Goal: Information Seeking & Learning: Understand process/instructions

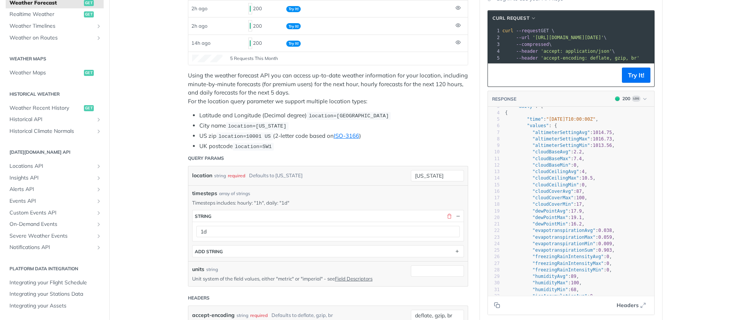
scroll to position [624, 0]
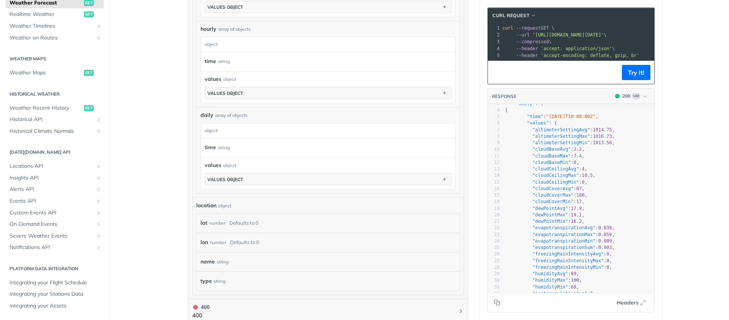
click at [247, 164] on div "values object" at bounding box center [328, 165] width 247 height 8
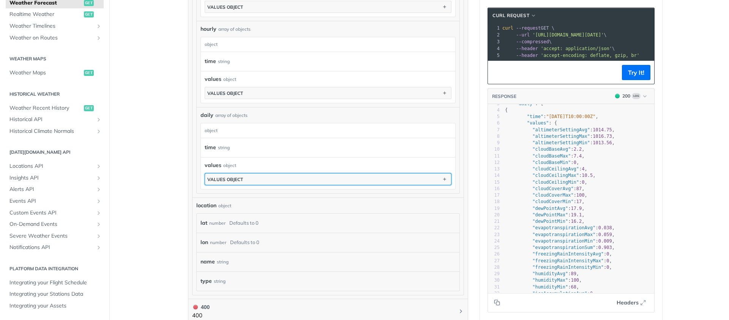
click at [251, 182] on button "values object" at bounding box center [328, 179] width 246 height 11
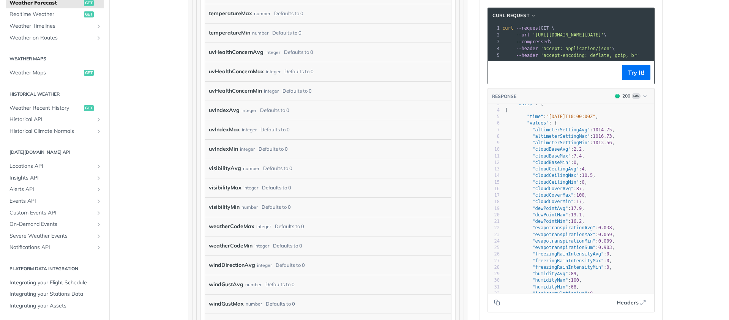
scroll to position [2515, 0]
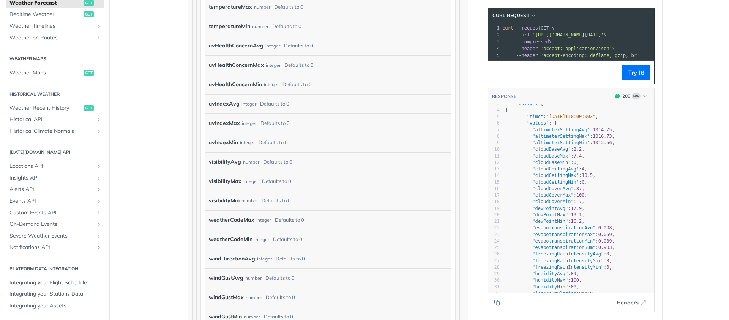
click at [234, 217] on label "weatherCodeMax" at bounding box center [232, 220] width 46 height 11
drag, startPoint x: 321, startPoint y: 224, endPoint x: 202, endPoint y: 215, distance: 119.2
click at [205, 215] on div "weatherCodeMax integer Defaults to 0" at bounding box center [328, 219] width 246 height 19
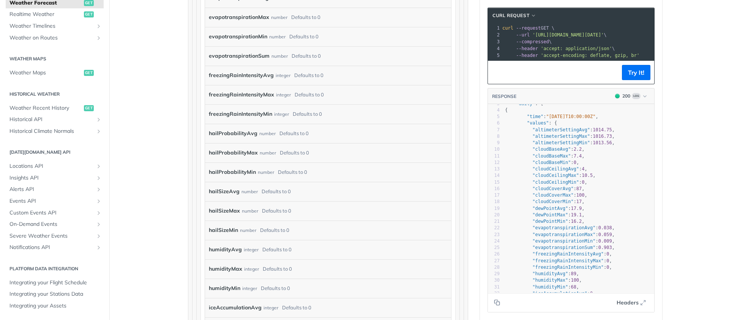
scroll to position [0, 0]
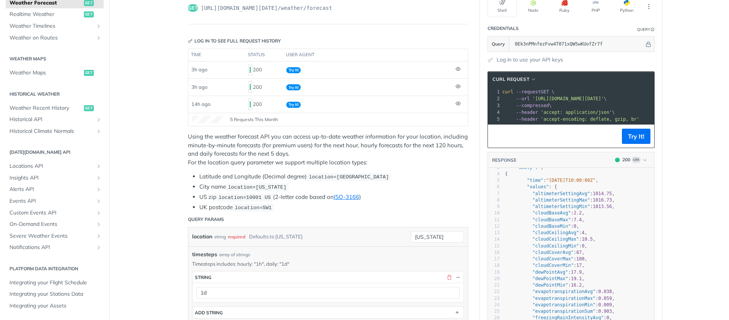
click at [344, 231] on div "location string required Defaults to new york" at bounding box center [295, 236] width 207 height 11
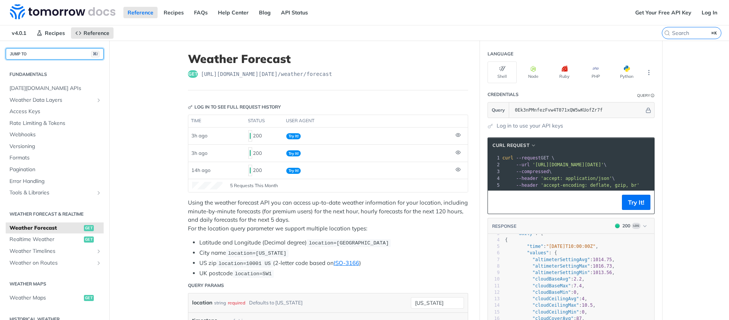
click at [47, 56] on button "JUMP TO ⌘/" at bounding box center [55, 53] width 98 height 11
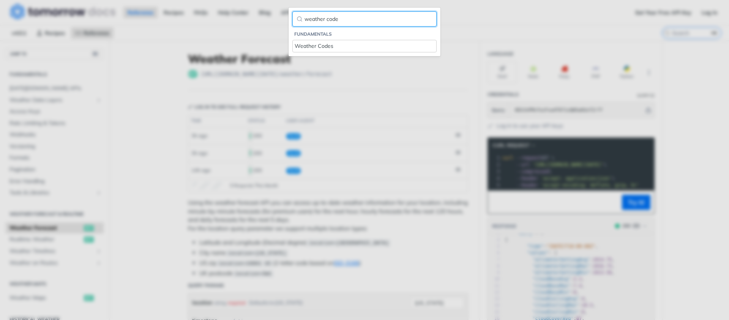
type input "weather code"
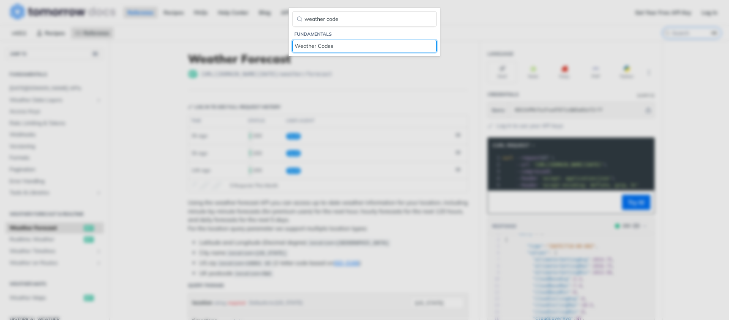
click at [332, 50] on link "Weather Codes" at bounding box center [364, 46] width 144 height 13
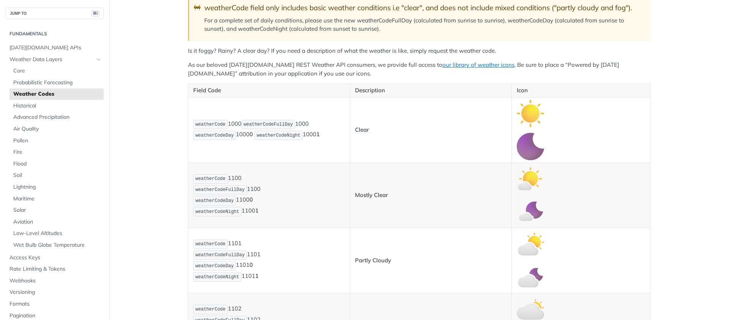
scroll to position [144, 0]
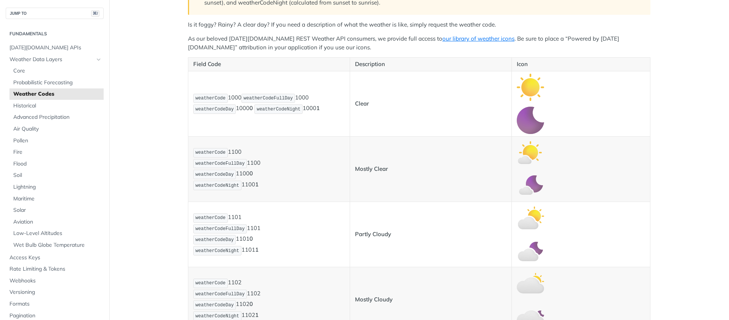
click at [205, 96] on span "weatherCode" at bounding box center [211, 98] width 30 height 5
drag, startPoint x: 205, startPoint y: 96, endPoint x: 272, endPoint y: 98, distance: 66.9
click at [205, 96] on span "weatherCode" at bounding box center [211, 98] width 30 height 5
click at [274, 98] on span "weatherCodeFullDay" at bounding box center [268, 98] width 49 height 5
drag, startPoint x: 274, startPoint y: 98, endPoint x: 360, endPoint y: 102, distance: 85.9
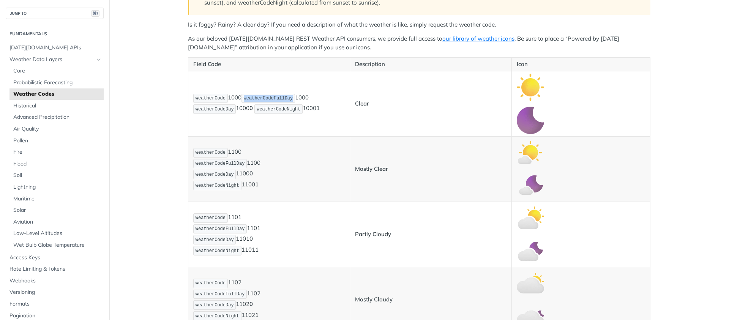
click at [279, 98] on span "weatherCodeFullDay" at bounding box center [268, 98] width 49 height 5
click at [360, 102] on strong "Clear" at bounding box center [362, 103] width 14 height 7
click at [217, 110] on span "weatherCodeDay" at bounding box center [215, 109] width 38 height 5
drag, startPoint x: 217, startPoint y: 110, endPoint x: 222, endPoint y: 109, distance: 5.2
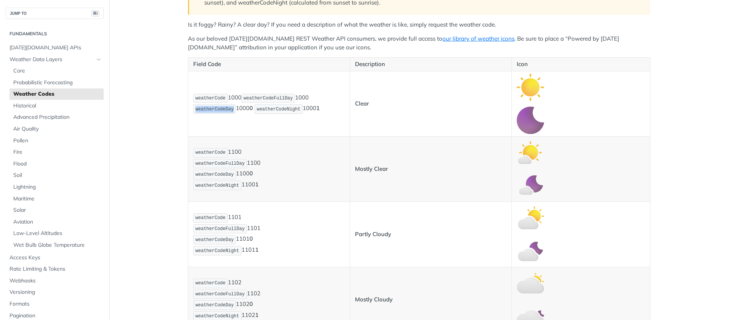
click at [217, 109] on span "weatherCodeDay" at bounding box center [215, 109] width 38 height 5
click at [304, 117] on td "weatherCode 1000 weatherCodeFullDay 1000 weatherCodeDay 1000 0 weatherCodeNight…" at bounding box center [269, 103] width 162 height 65
click at [240, 108] on p "weatherCode 1000 weatherCodeFullDay 1000 weatherCodeDay 1000 0 weatherCodeNight…" at bounding box center [269, 104] width 152 height 22
click at [283, 112] on code "weatherCodeNight" at bounding box center [278, 108] width 48 height 9
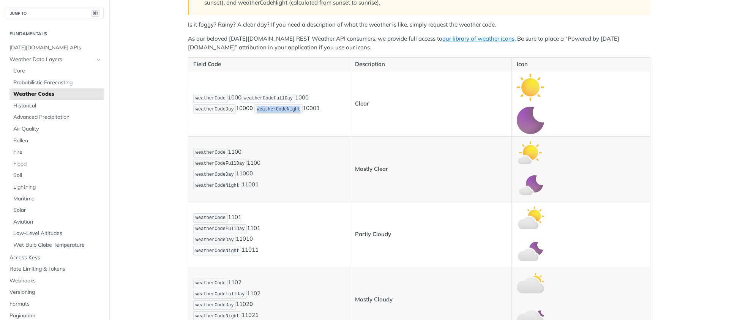
click at [283, 112] on code "weatherCodeNight" at bounding box center [278, 108] width 48 height 9
click at [188, 102] on td "weatherCode 1000 weatherCodeFullDay 1000 weatherCodeDay 1000 0 weatherCodeNight…" at bounding box center [269, 103] width 162 height 65
click at [219, 109] on span "weatherCodeDay" at bounding box center [215, 109] width 38 height 5
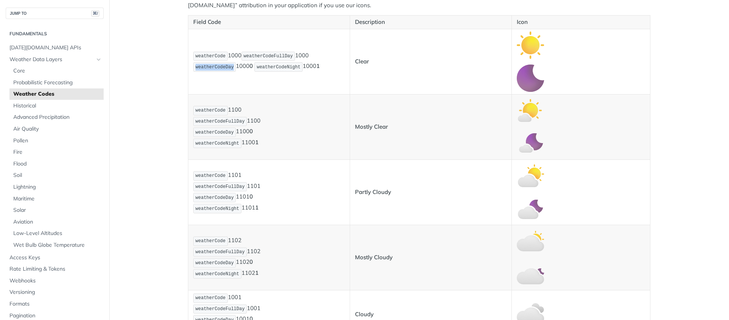
scroll to position [188, 0]
click at [316, 121] on p "weatherCode 1100 weatherCodeFullDay 1100 weatherCodeDay 1100 0 weatherCodeNight…" at bounding box center [269, 125] width 152 height 44
click at [318, 115] on p "weatherCode 1100 weatherCodeFullDay 1100 weatherCodeDay 1100 0 weatherCodeNight…" at bounding box center [269, 125] width 152 height 44
click at [320, 111] on p "weatherCode 1100 weatherCodeFullDay 1100 weatherCodeDay 1100 0 weatherCodeNight…" at bounding box center [269, 125] width 152 height 44
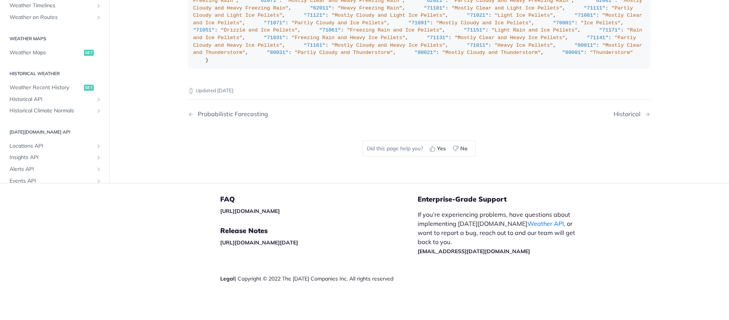
scroll to position [1507, 0]
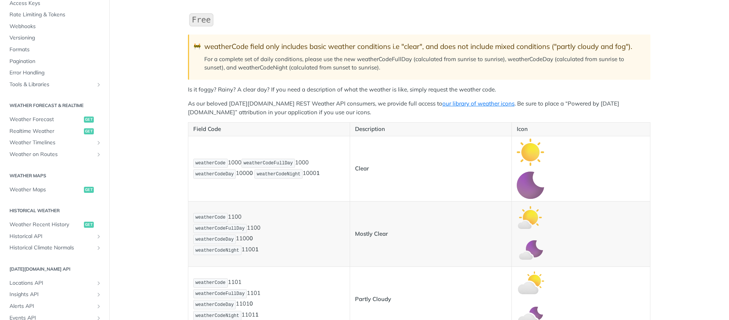
scroll to position [0, 0]
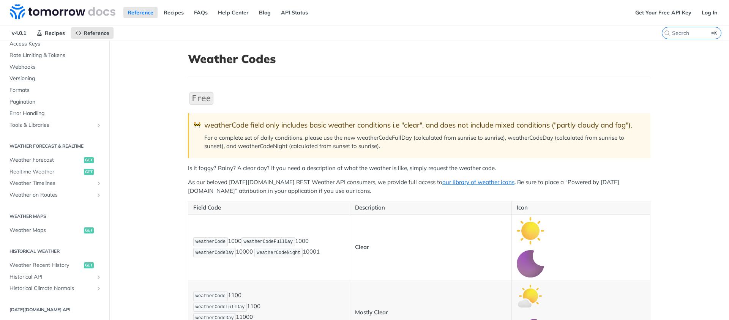
click at [270, 155] on blockquote "🚧 weatherCode field only includes basic weather conditions i.e "clear", and doe…" at bounding box center [419, 135] width 463 height 45
click at [229, 127] on div "weatherCode field only includes basic weather conditions i.e "clear", and does …" at bounding box center [423, 125] width 439 height 9
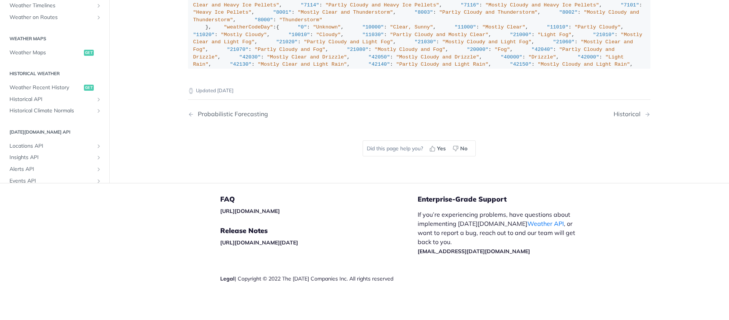
scroll to position [5385, 0]
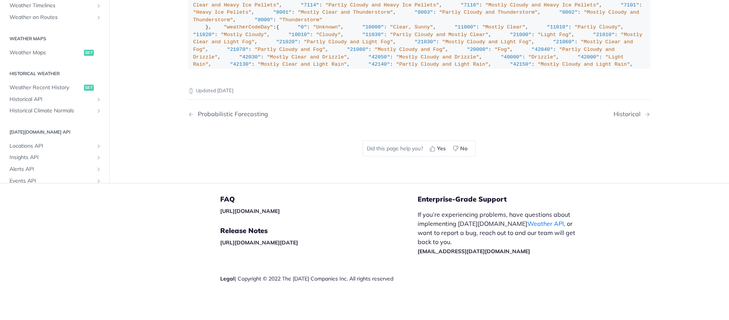
drag, startPoint x: 213, startPoint y: 142, endPoint x: 211, endPoint y: 151, distance: 9.4
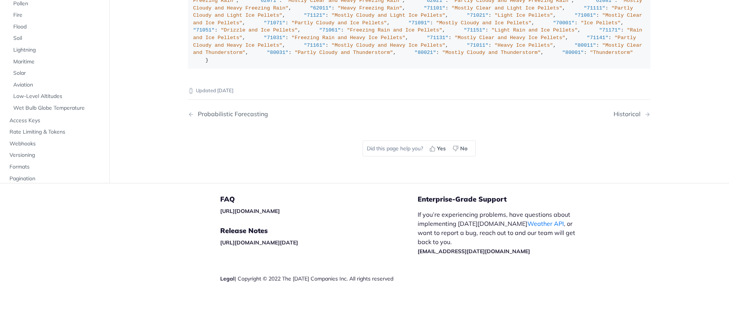
scroll to position [1382, 0]
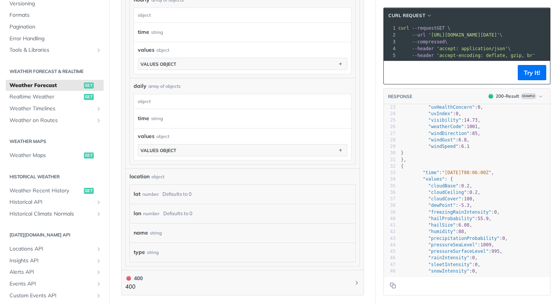
scroll to position [615, 0]
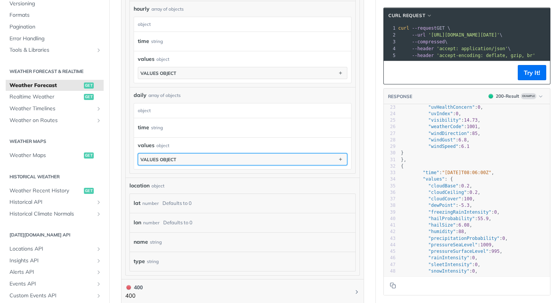
click at [172, 153] on button "values object" at bounding box center [242, 158] width 209 height 11
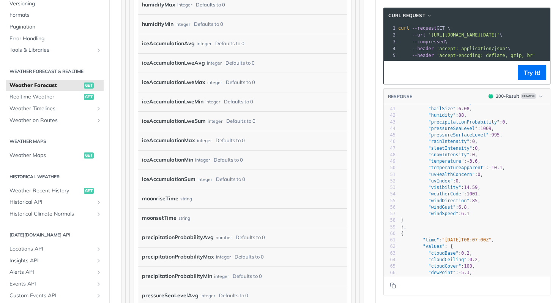
scroll to position [2554, 0]
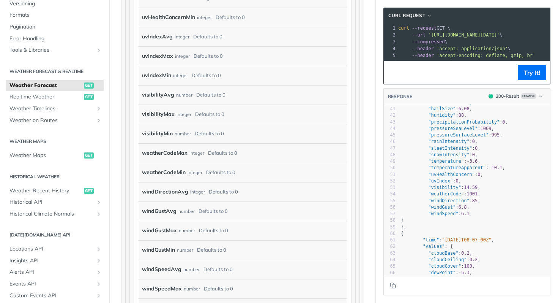
click at [167, 153] on label "weatherCodeMax" at bounding box center [165, 152] width 46 height 11
click at [452, 176] on pre ""uvHealthConcern" : 0 ," at bounding box center [474, 174] width 151 height 6
type textarea "eApparent": -10.1, "uvHealthCo"
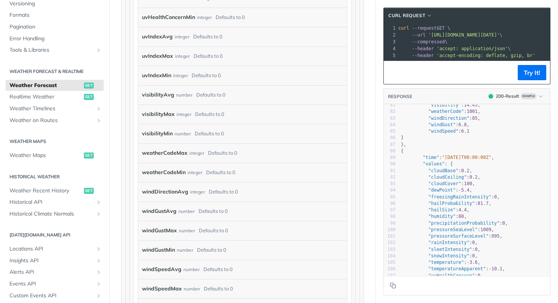
scroll to position [527, 0]
click at [472, 114] on span "1001" at bounding box center [472, 111] width 11 height 5
type textarea "1001"
click at [472, 114] on span "1001" at bounding box center [472, 111] width 11 height 5
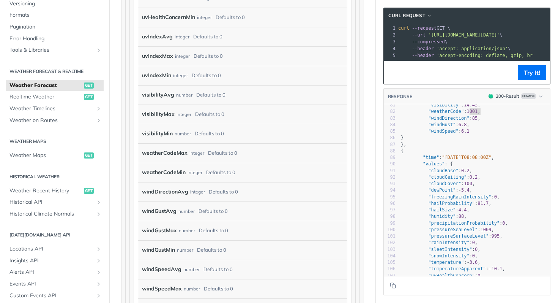
type textarea "1001"
click at [472, 114] on span "1001" at bounding box center [472, 111] width 11 height 5
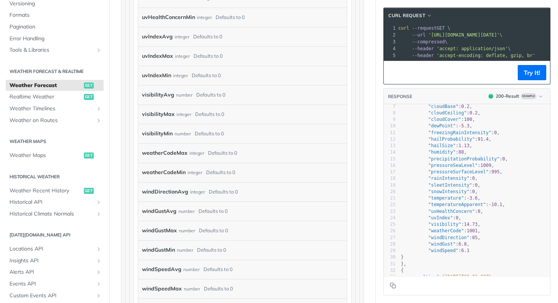
scroll to position [0, 0]
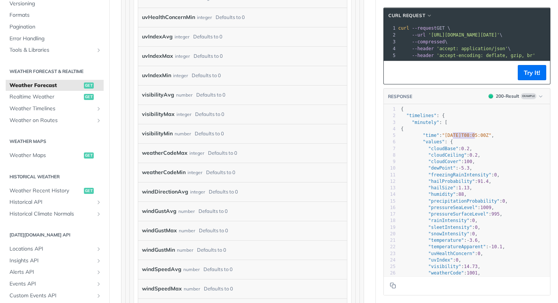
type textarea "025-02-09"
drag, startPoint x: 470, startPoint y: 139, endPoint x: 445, endPoint y: 139, distance: 24.7
click at [445, 138] on span ""[DATE]T08:05:00Z"" at bounding box center [466, 135] width 49 height 5
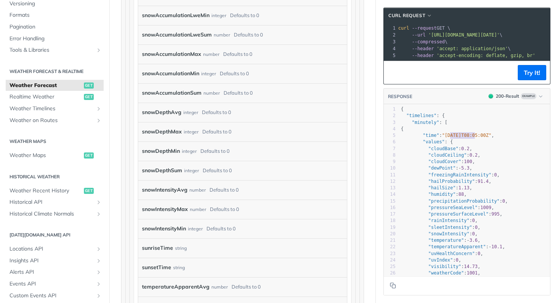
click at [469, 18] on header "cURL Request" at bounding box center [467, 15] width 166 height 15
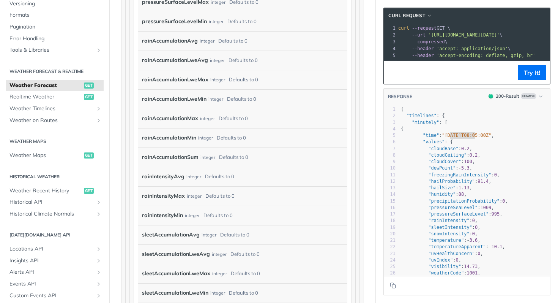
click at [384, 32] on div "2" at bounding box center [390, 35] width 13 height 7
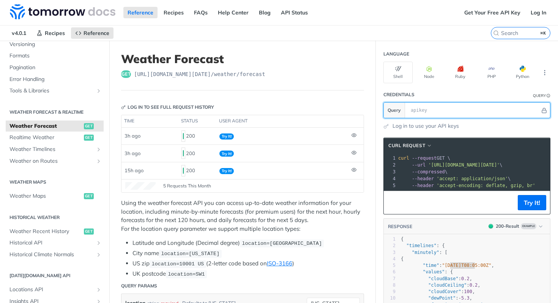
click at [445, 105] on input "text" at bounding box center [473, 110] width 133 height 15
paste input "export ANTHROPIC_API_KEY="
type input "export ANTHROPIC_API_KEY="
paste input "0Ek3nPMnfezFvw4T071xQW5wKUofZr7f"
type input "0Ek3nPMnfezFvw4T071xQW5wKUofZr7f"
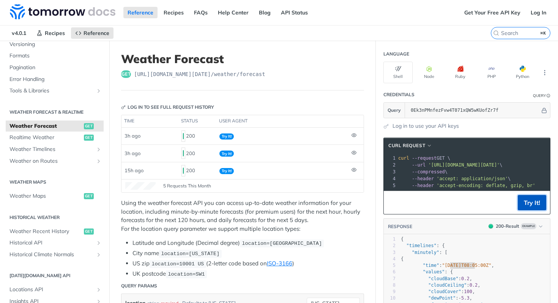
click at [534, 206] on button "Try It!" at bounding box center [532, 202] width 28 height 15
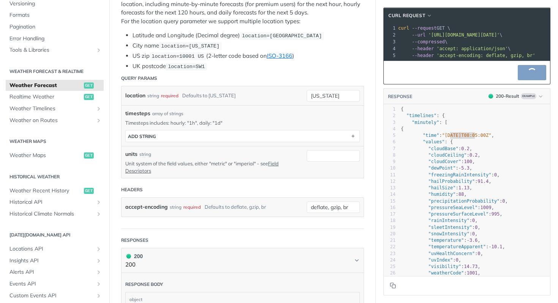
scroll to position [233, 0]
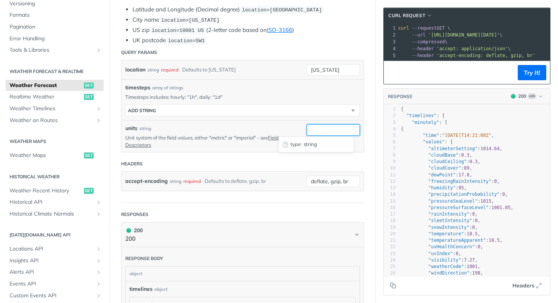
click at [309, 131] on input "units" at bounding box center [333, 129] width 53 height 11
type input "1"
click at [275, 129] on div "units string" at bounding box center [210, 128] width 170 height 8
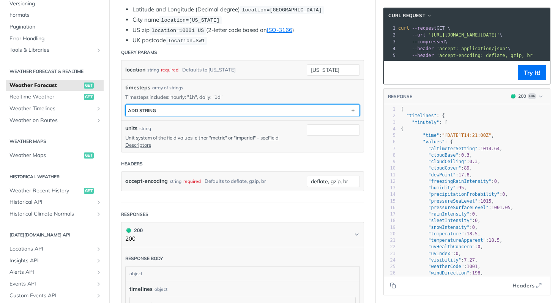
click at [279, 107] on button "ADD string" at bounding box center [243, 109] width 234 height 11
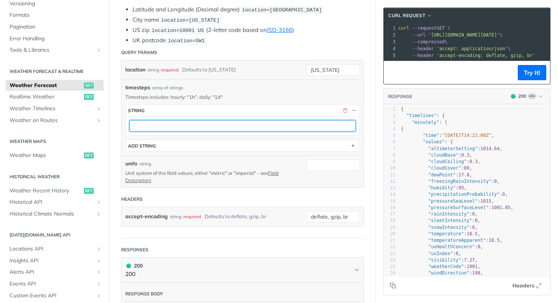
click at [209, 127] on input "text" at bounding box center [242, 125] width 226 height 11
type input "daily"
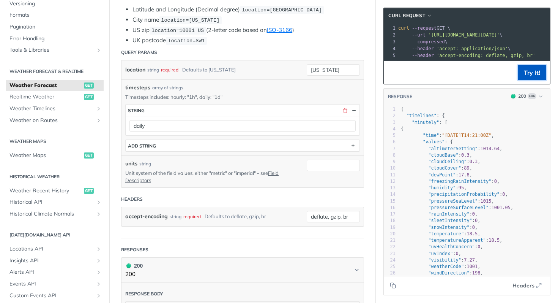
click at [527, 80] on button "Try It!" at bounding box center [532, 72] width 28 height 15
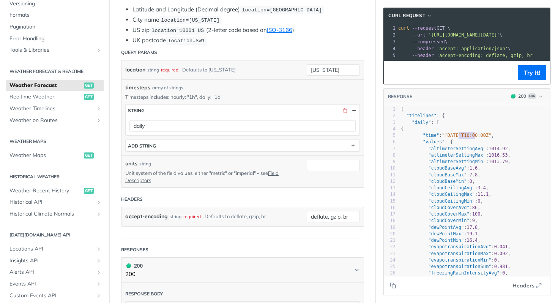
type textarea ""2025-09-23"
drag, startPoint x: 470, startPoint y: 141, endPoint x: 437, endPoint y: 139, distance: 32.7
click at [438, 138] on span ""time" : "2025-09-23T10:00:00Z" ," at bounding box center [447, 135] width 93 height 5
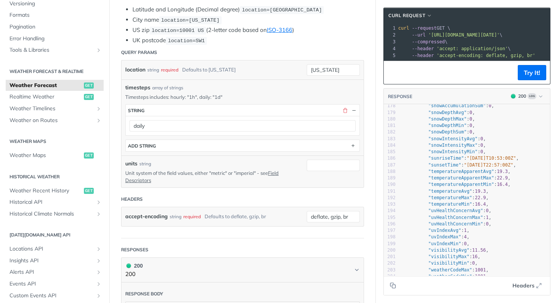
scroll to position [3027, 0]
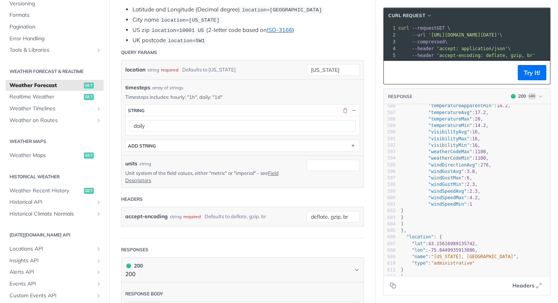
click at [428, 201] on span ""windSpeedMin"" at bounding box center [447, 203] width 38 height 5
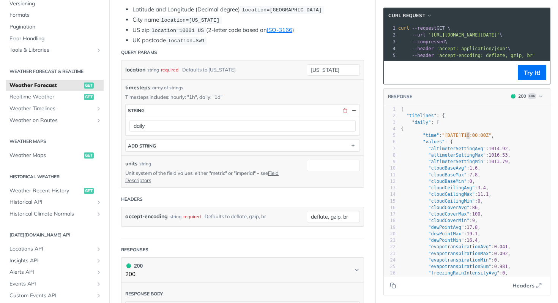
type textarea "-23T10:00:00Z"
drag, startPoint x: 462, startPoint y: 141, endPoint x: 497, endPoint y: 141, distance: 35.3
click at [491, 138] on span ""2025-09-23T10:00:00Z"" at bounding box center [466, 135] width 49 height 5
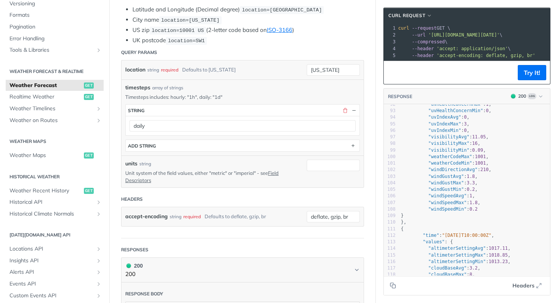
click at [483, 245] on pre ""values" : {" at bounding box center [474, 241] width 151 height 6
click at [467, 238] on span ""2025-09-24T10:00:00Z"" at bounding box center [466, 234] width 49 height 5
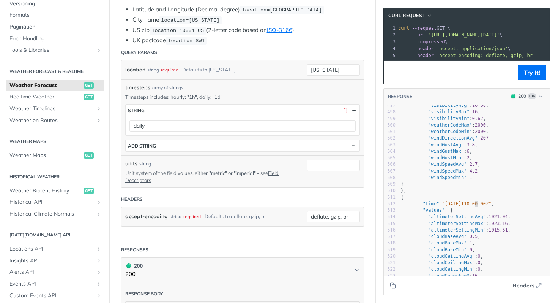
drag, startPoint x: 470, startPoint y: 207, endPoint x: 453, endPoint y: 208, distance: 17.1
click at [458, 206] on span ""2025-09-28T10:00:00Z"" at bounding box center [466, 203] width 49 height 5
type textarea "9-28"
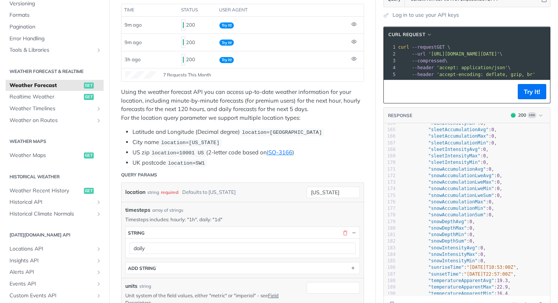
scroll to position [154, 0]
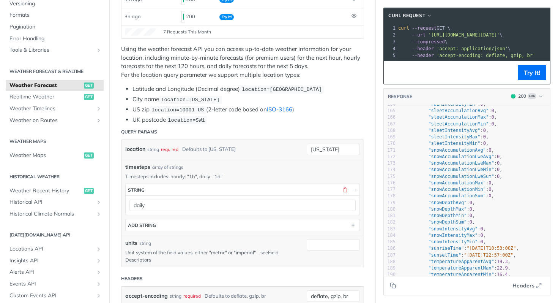
click at [329, 156] on div "location string required Defaults to new york new york" at bounding box center [243, 149] width 242 height 19
click at [331, 148] on input "[US_STATE]" at bounding box center [333, 149] width 53 height 11
type input "barcelona"
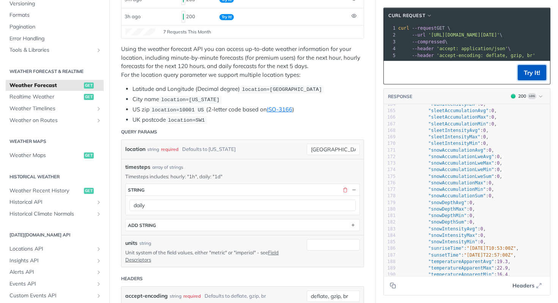
click at [518, 77] on button "Try It!" at bounding box center [532, 72] width 28 height 15
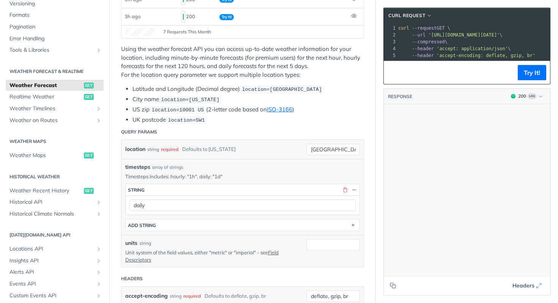
scroll to position [0, 0]
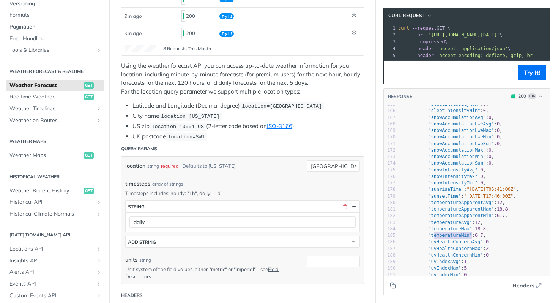
type textarea "emperatureMin": 6.7,"
drag, startPoint x: 447, startPoint y: 239, endPoint x: 523, endPoint y: 238, distance: 76.3
click at [520, 238] on pre ""temperatureMin" : 6.7 ," at bounding box center [474, 235] width 151 height 6
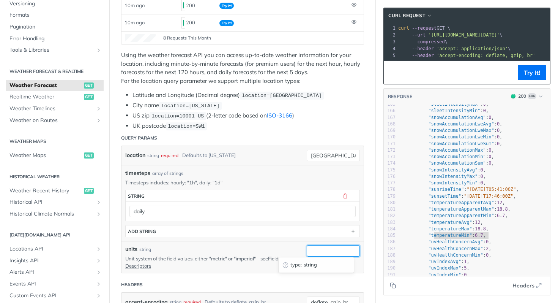
click at [337, 252] on input "units" at bounding box center [333, 250] width 53 height 11
type input "u"
click at [525, 80] on button "Try It!" at bounding box center [532, 72] width 28 height 15
click at [331, 253] on input "imperial" at bounding box center [333, 250] width 53 height 11
click at [329, 252] on input "imperia" at bounding box center [333, 250] width 53 height 11
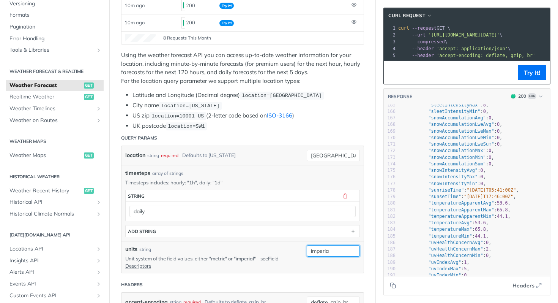
click at [329, 252] on input "imperia" at bounding box center [333, 250] width 53 height 11
type input "metric"
drag, startPoint x: 533, startPoint y: 77, endPoint x: 549, endPoint y: 80, distance: 15.9
click at [533, 77] on button "Try It!" at bounding box center [532, 72] width 28 height 15
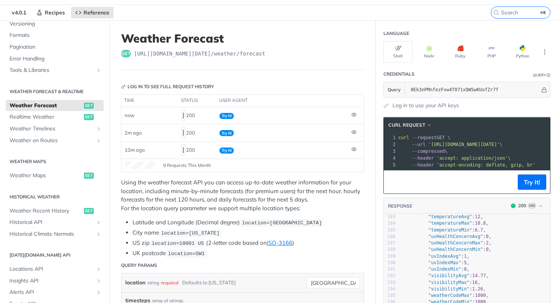
scroll to position [15, 0]
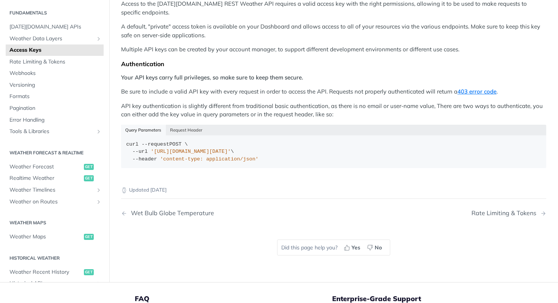
scroll to position [104, 0]
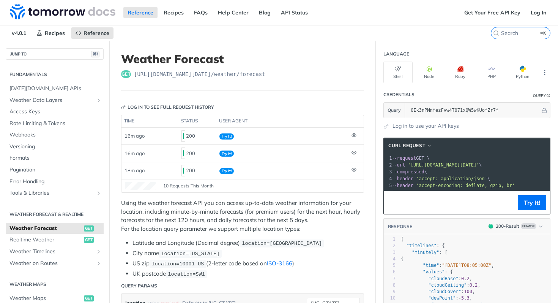
scroll to position [0, 9]
drag, startPoint x: 489, startPoint y: 165, endPoint x: 428, endPoint y: 166, distance: 61.5
click at [419, 166] on span "'[URL][DOMAIN_NAME][DATE]'" at bounding box center [454, 164] width 71 height 5
copy span "'[URL][DOMAIN_NAME][DATE]"
click at [423, 164] on span "'[URL][DOMAIN_NAME][DATE]'" at bounding box center [454, 164] width 71 height 5
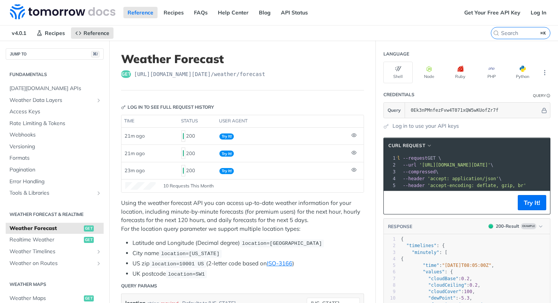
drag, startPoint x: 417, startPoint y: 165, endPoint x: 490, endPoint y: 167, distance: 72.9
click at [490, 167] on span "'[URL][DOMAIN_NAME][DATE]'" at bounding box center [454, 164] width 71 height 5
copy span "[URL][DOMAIN_NAME][DATE]"
